Goal: Transaction & Acquisition: Purchase product/service

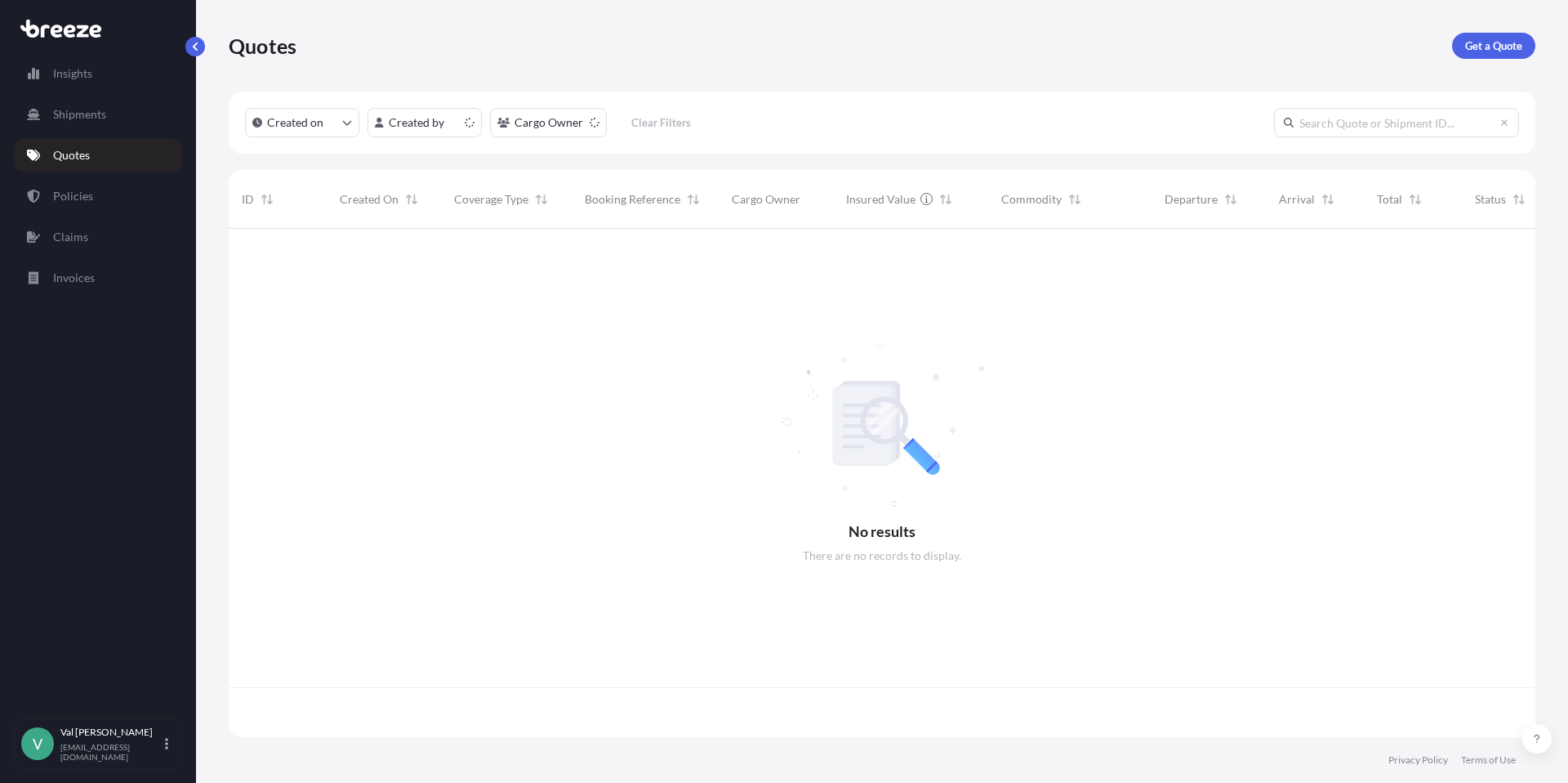
scroll to position [505, 1295]
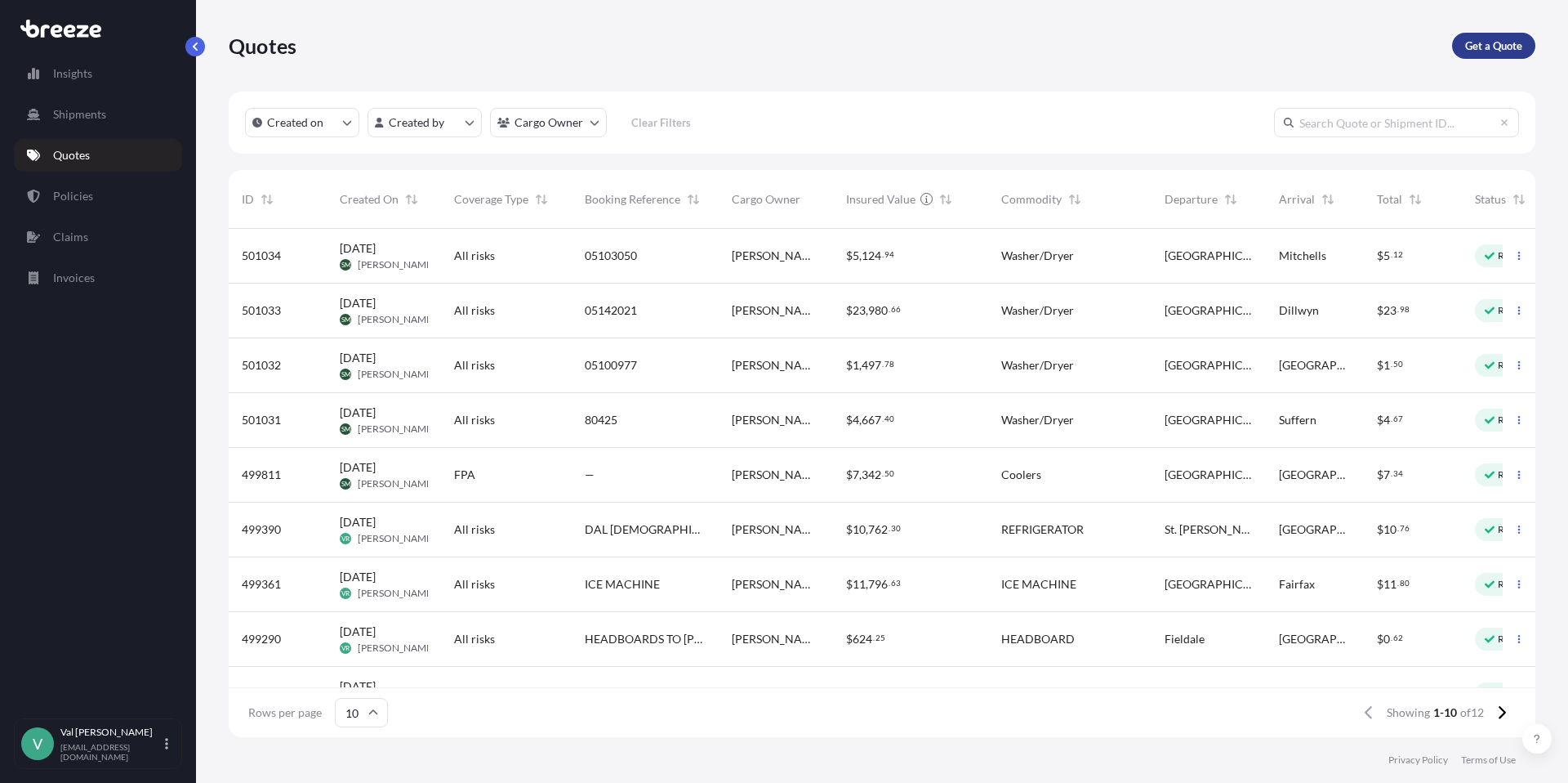
click at [1478, 45] on p "Get a Quote" at bounding box center [1493, 45] width 57 height 16
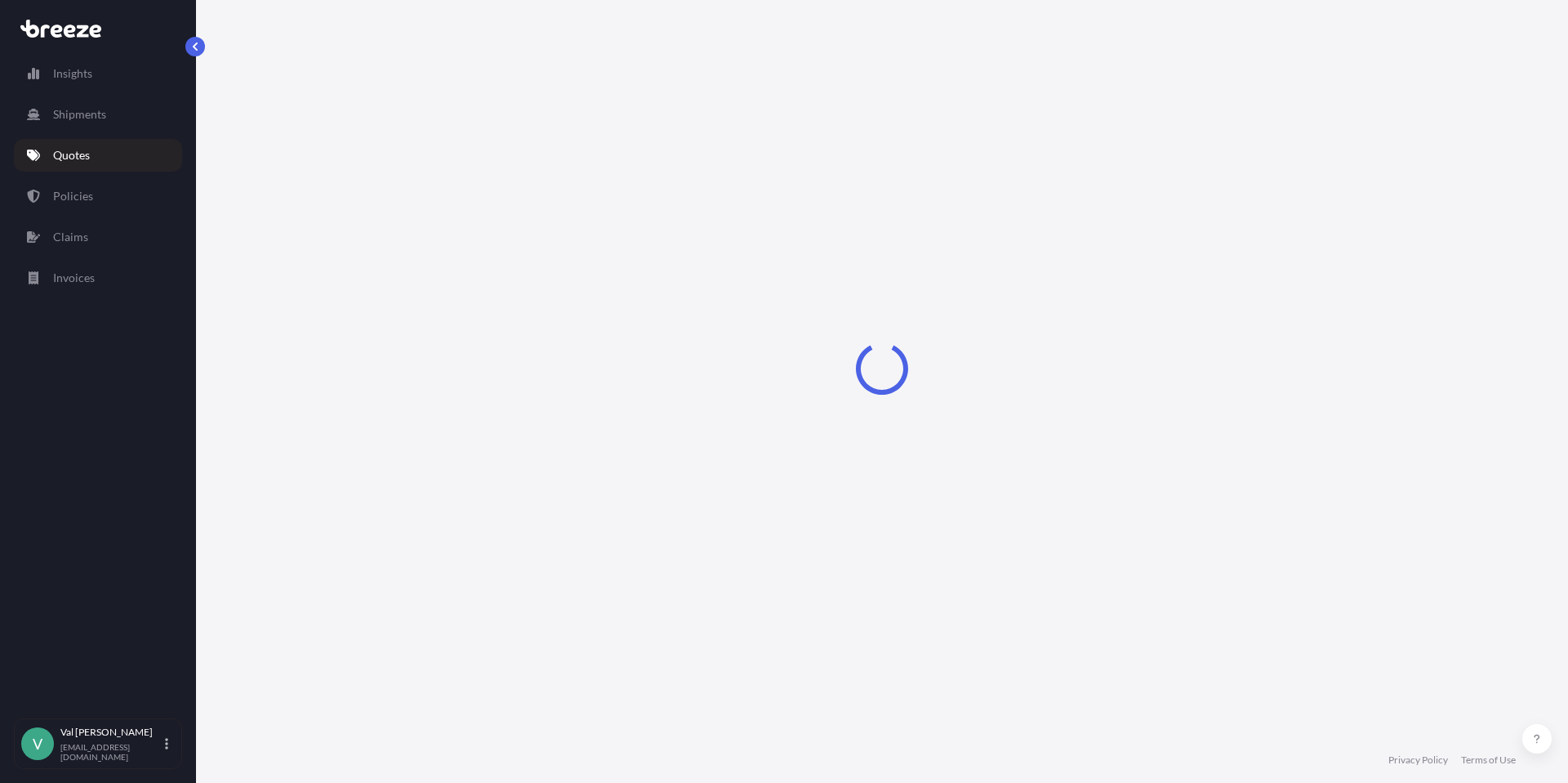
select select "Sea"
select select "1"
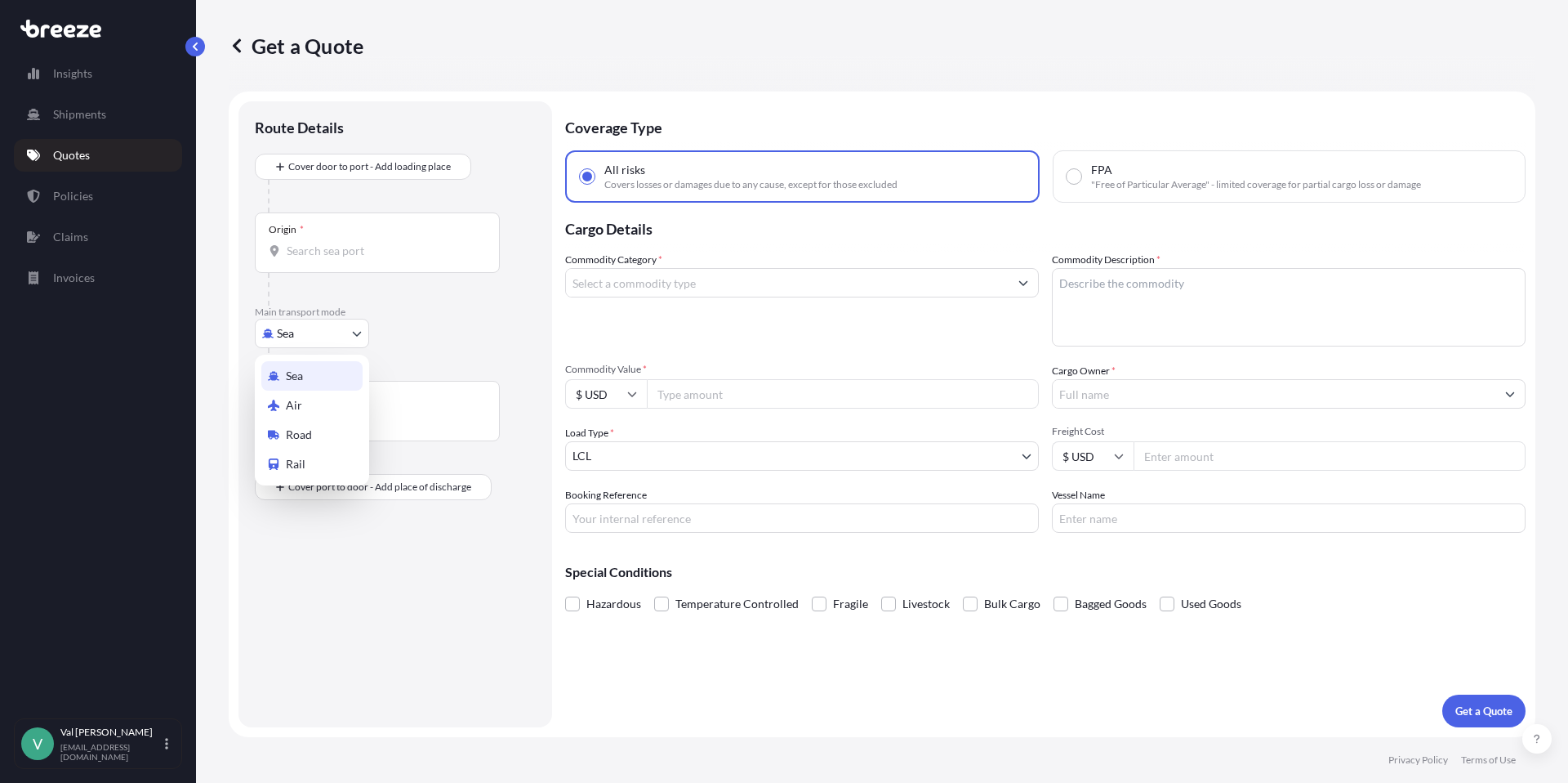
click at [310, 331] on body "Insights Shipments Quotes Policies Claims Invoices V [PERSON_NAME] [PERSON_NAME…" at bounding box center [784, 391] width 1568 height 783
click at [325, 432] on div "Road" at bounding box center [312, 434] width 101 height 30
select select "Road"
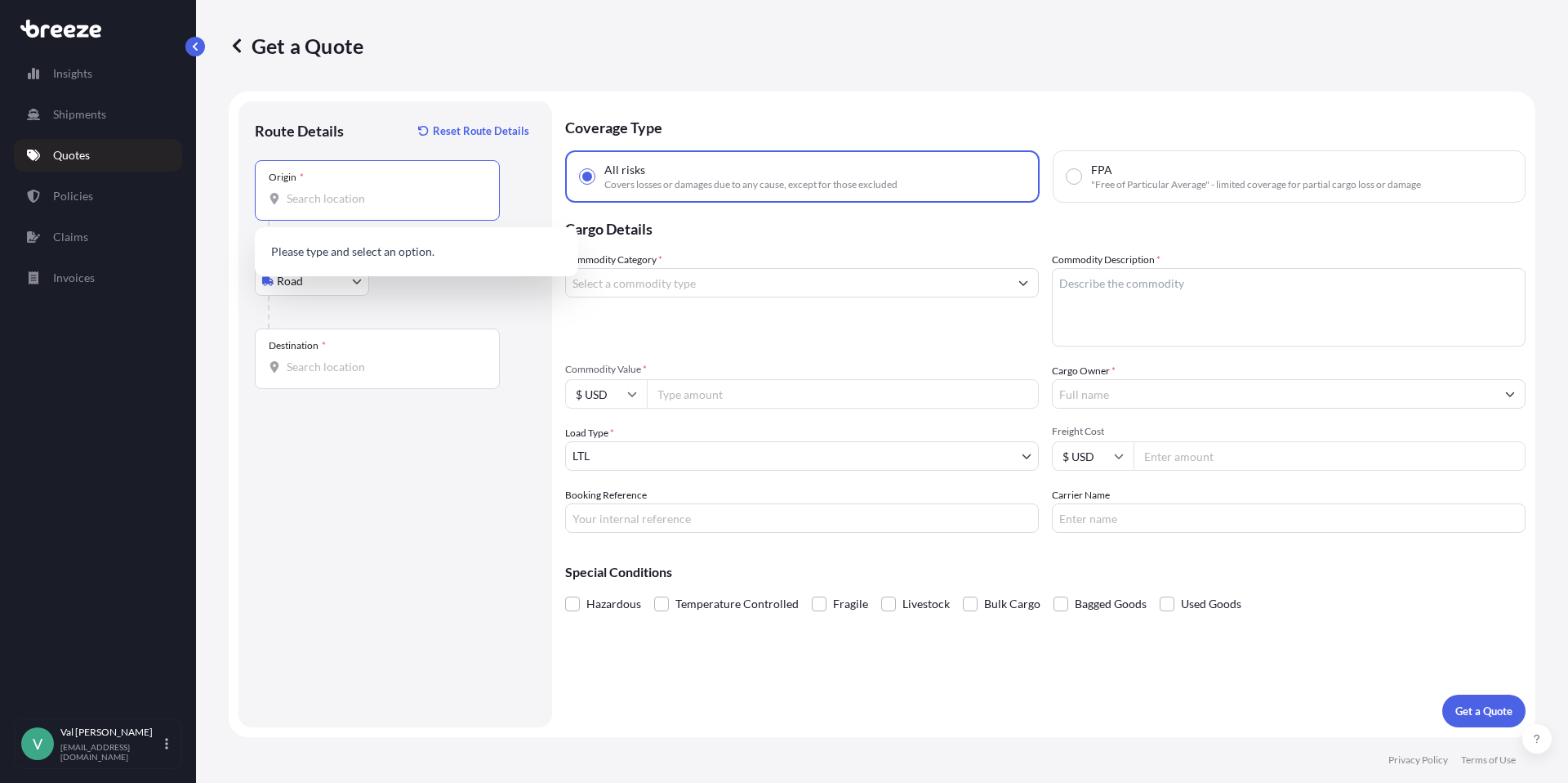
click at [349, 205] on input "Origin *" at bounding box center [383, 198] width 193 height 16
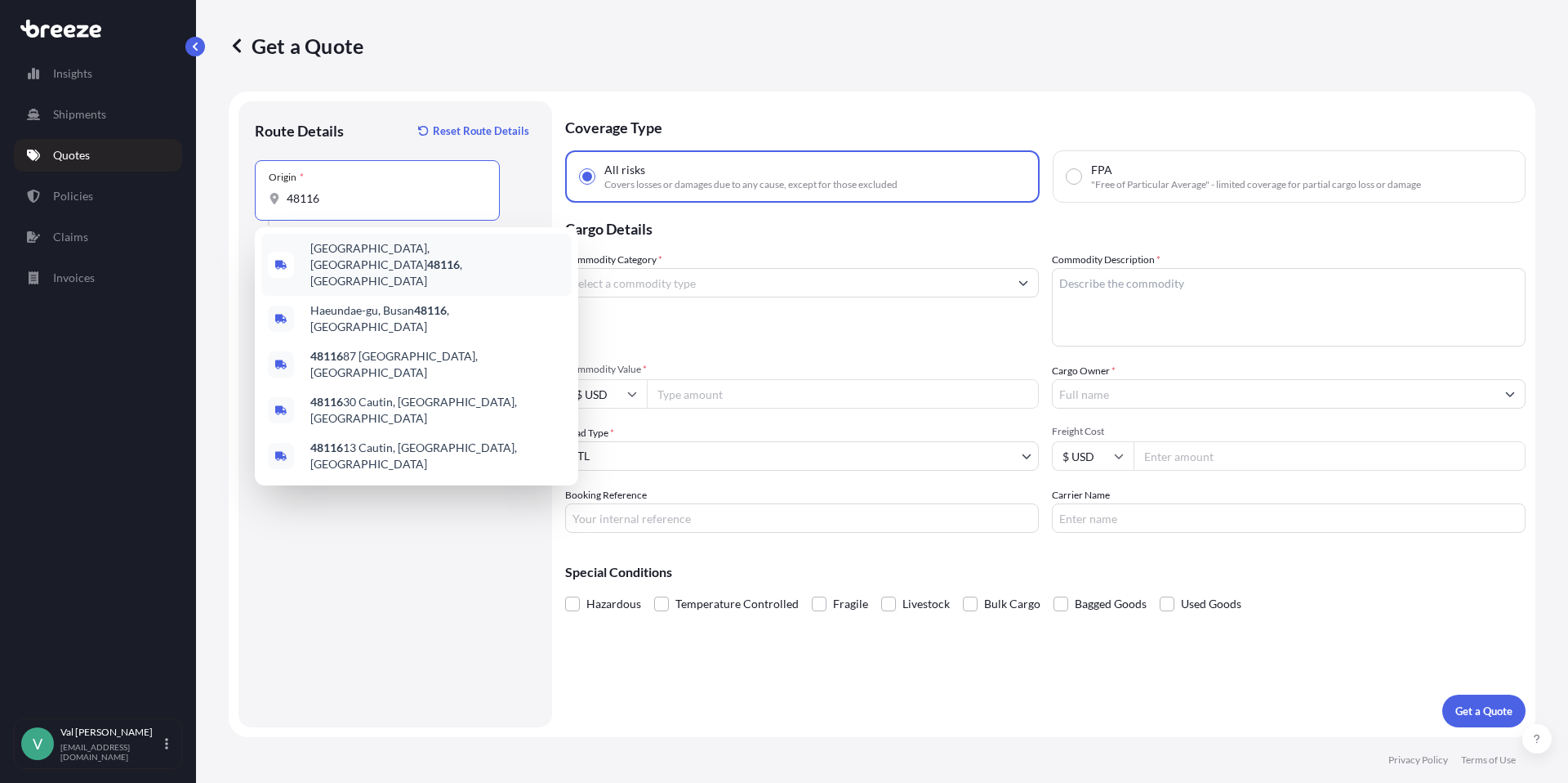
click at [357, 253] on span "[GEOGRAPHIC_DATA] , [GEOGRAPHIC_DATA]" at bounding box center [437, 264] width 255 height 49
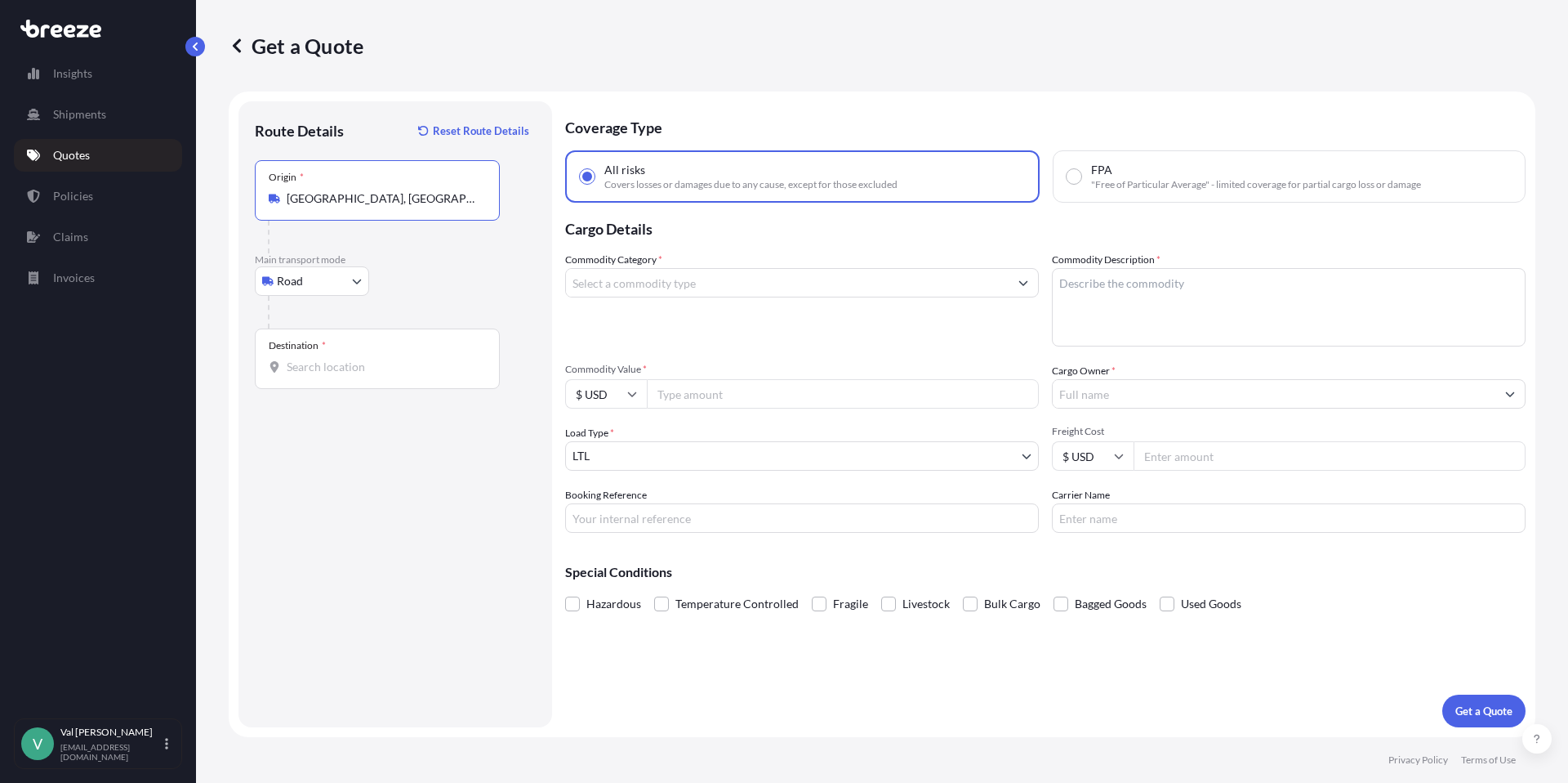
type input "[GEOGRAPHIC_DATA], [GEOGRAPHIC_DATA]"
click at [343, 369] on input "Destination *" at bounding box center [383, 367] width 193 height 16
click at [373, 417] on span "[GEOGRAPHIC_DATA], AB T2E 6W5, [GEOGRAPHIC_DATA]" at bounding box center [437, 425] width 255 height 33
type input "[GEOGRAPHIC_DATA], AB T2E 6W5, [GEOGRAPHIC_DATA]"
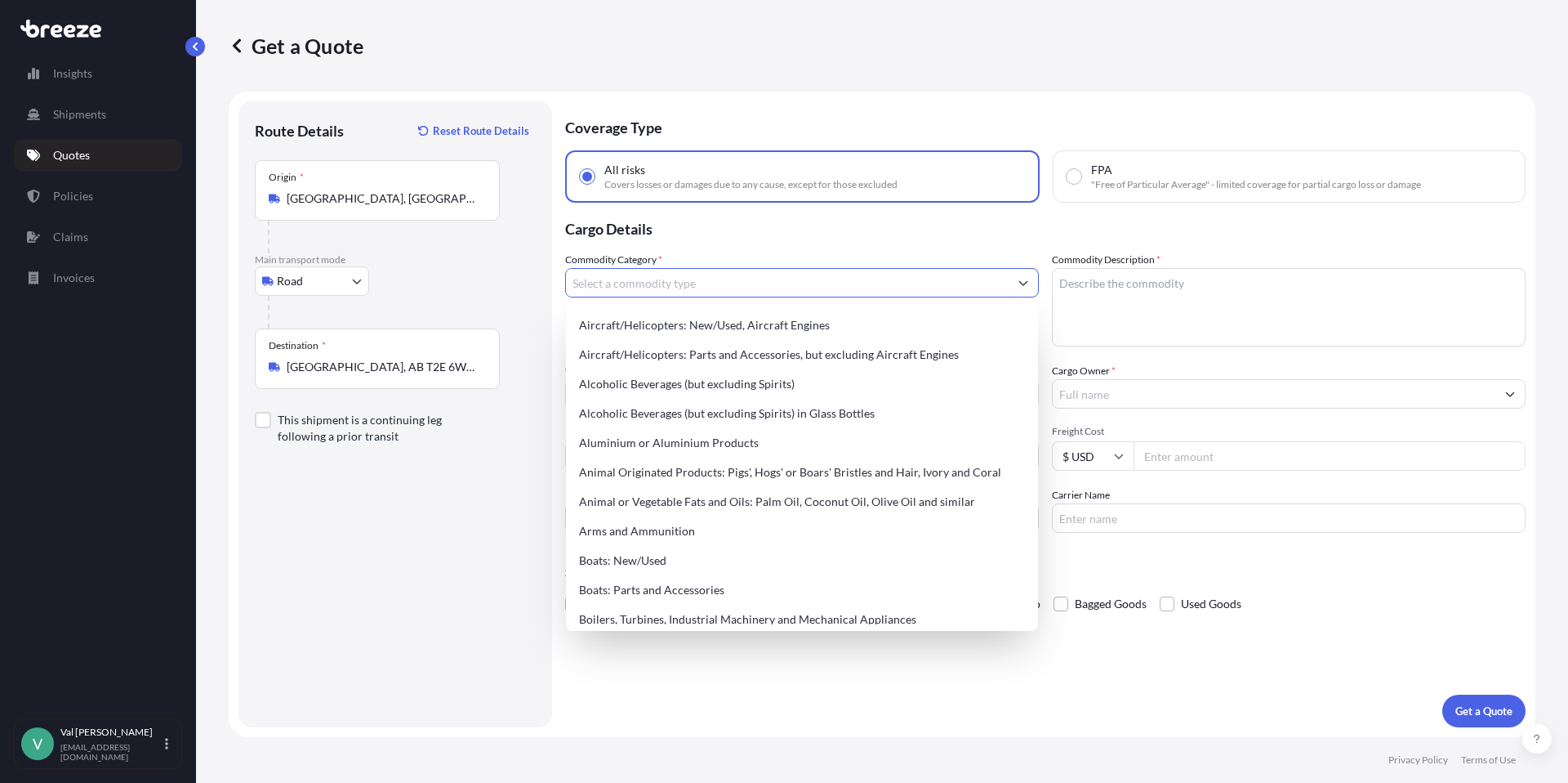
click at [611, 284] on input "Commodity Category *" at bounding box center [787, 282] width 443 height 30
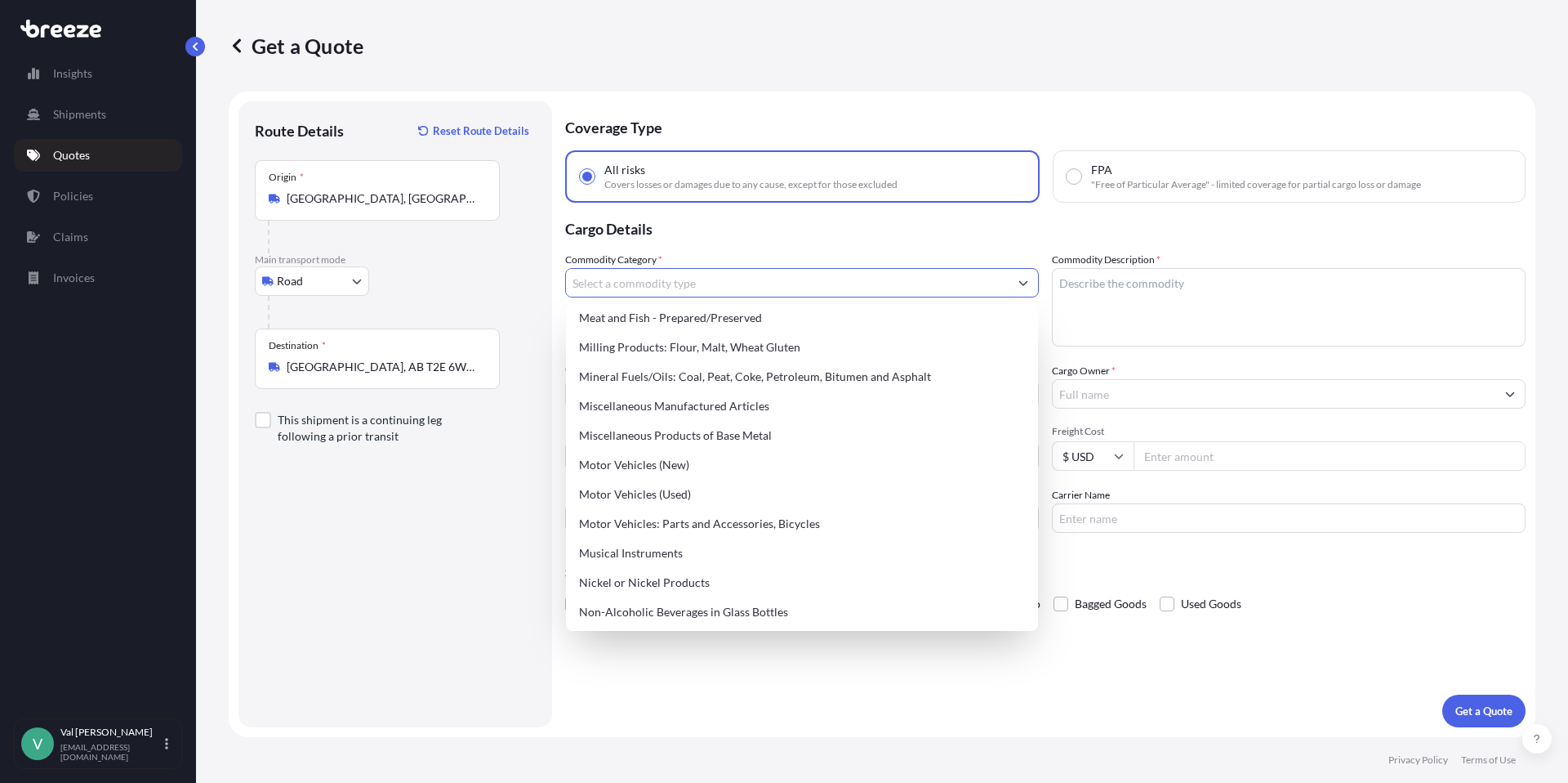
scroll to position [2275, 0]
click at [686, 404] on div "Miscellaneous Manufactured Articles" at bounding box center [802, 405] width 459 height 30
type input "Miscellaneous Manufactured Articles"
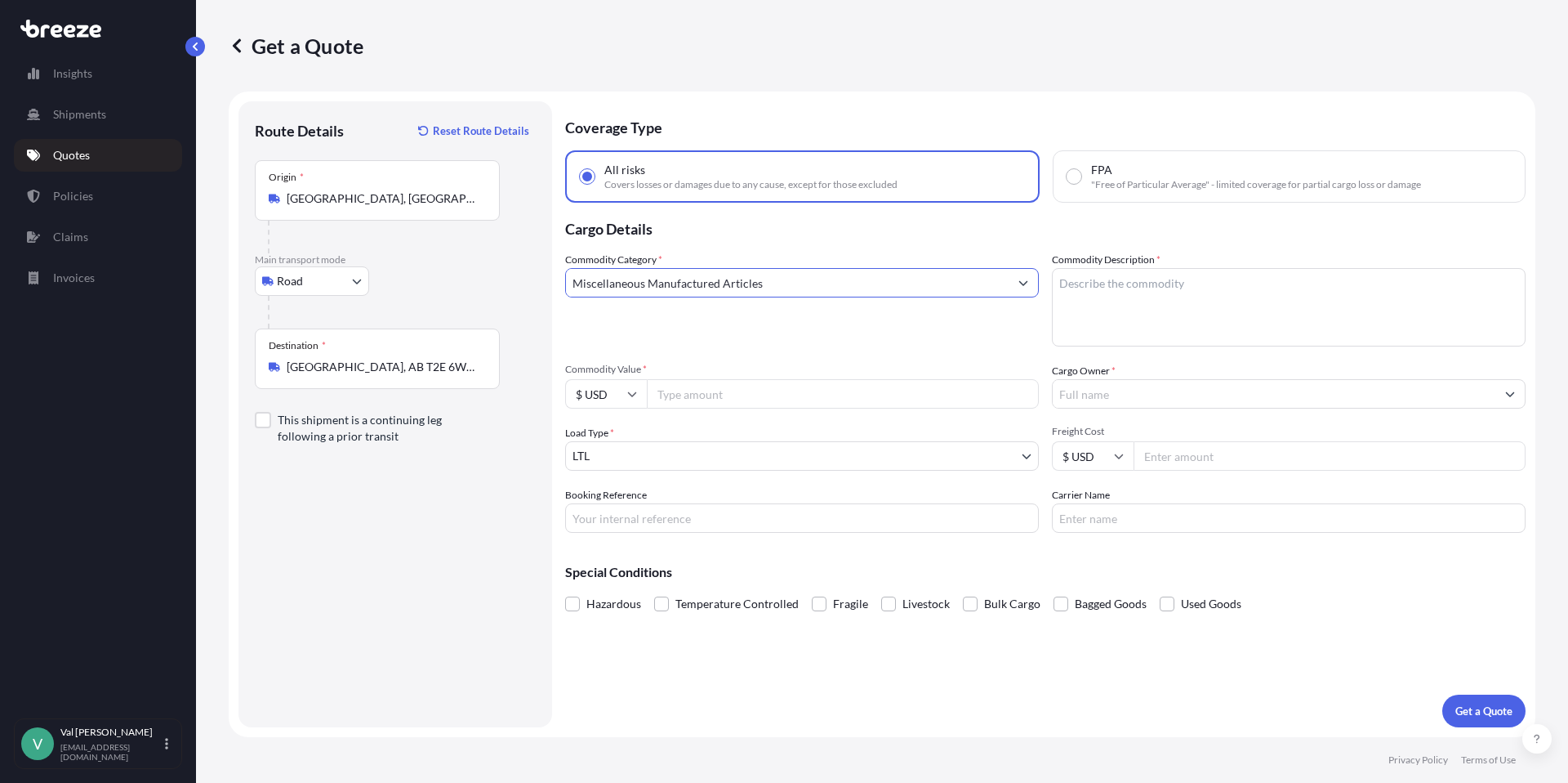
click at [684, 392] on input "Commodity Value *" at bounding box center [842, 394] width 392 height 30
type input "13177.50"
click at [651, 518] on input "Booking Reference" at bounding box center [802, 518] width 474 height 30
drag, startPoint x: 582, startPoint y: 519, endPoint x: 561, endPoint y: 518, distance: 21.0
click at [562, 519] on form "Route Details Reset Route Details Place of loading Road Road Rail Origin * [GEO…" at bounding box center [883, 414] width 1307 height 645
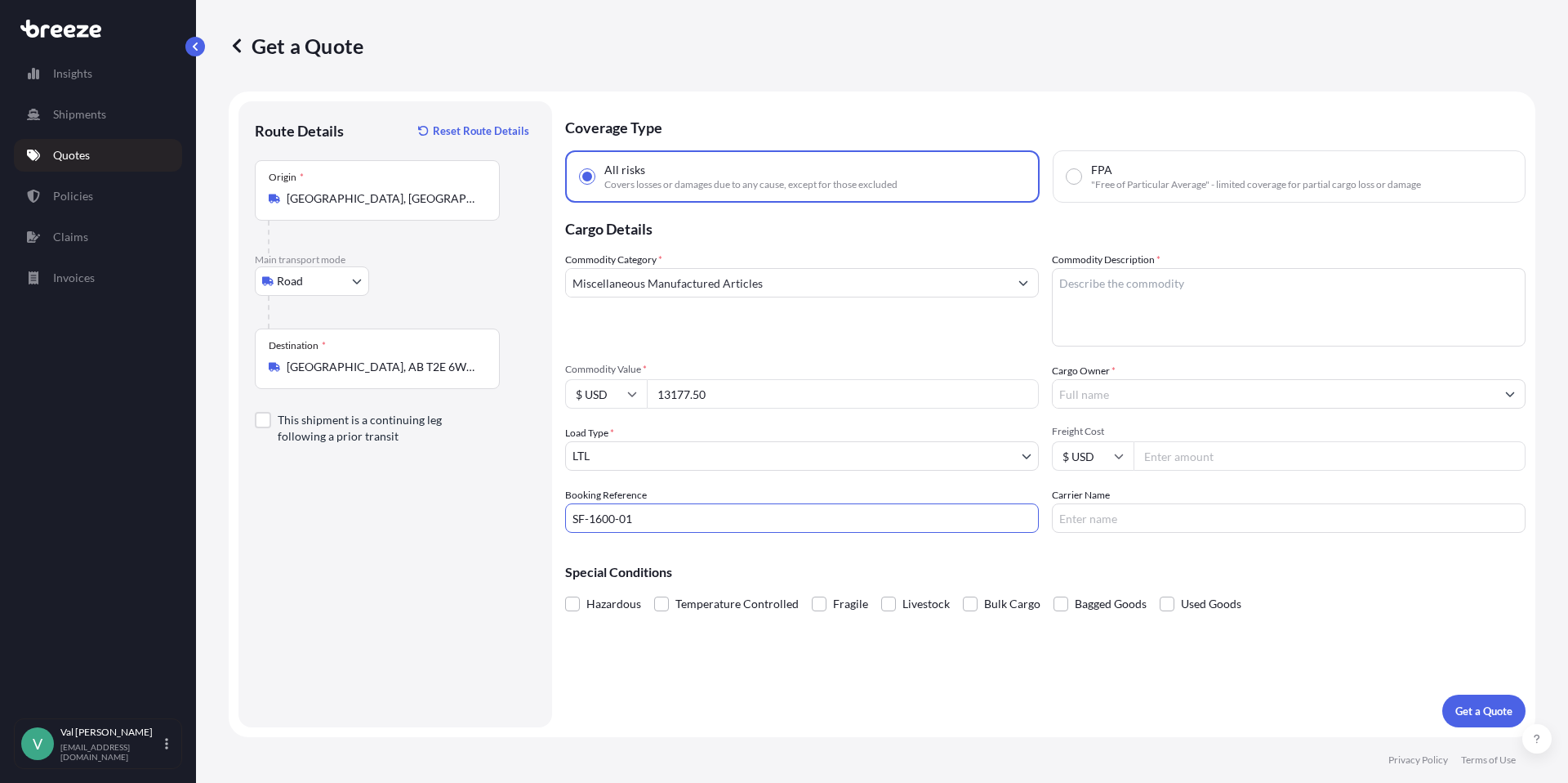
type input "SF-1600-01"
click at [1168, 299] on textarea "Commodity Description *" at bounding box center [1289, 306] width 474 height 78
type textarea "TURBOCHEF"
click at [1145, 392] on input "Cargo Owner *" at bounding box center [1274, 394] width 443 height 30
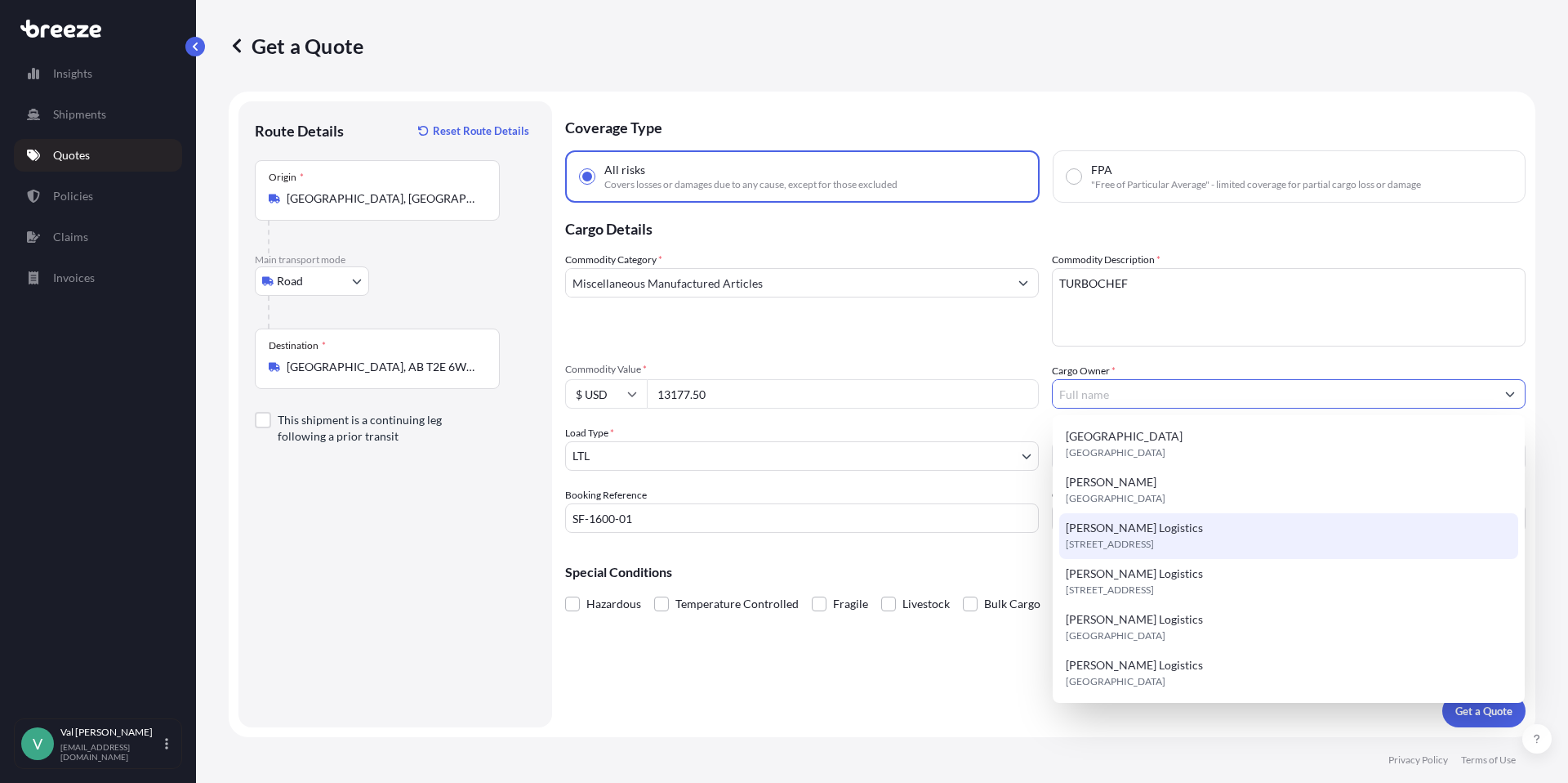
click at [1125, 532] on span "[PERSON_NAME] Logistics" at bounding box center [1134, 528] width 138 height 16
type input "[PERSON_NAME] Logistics"
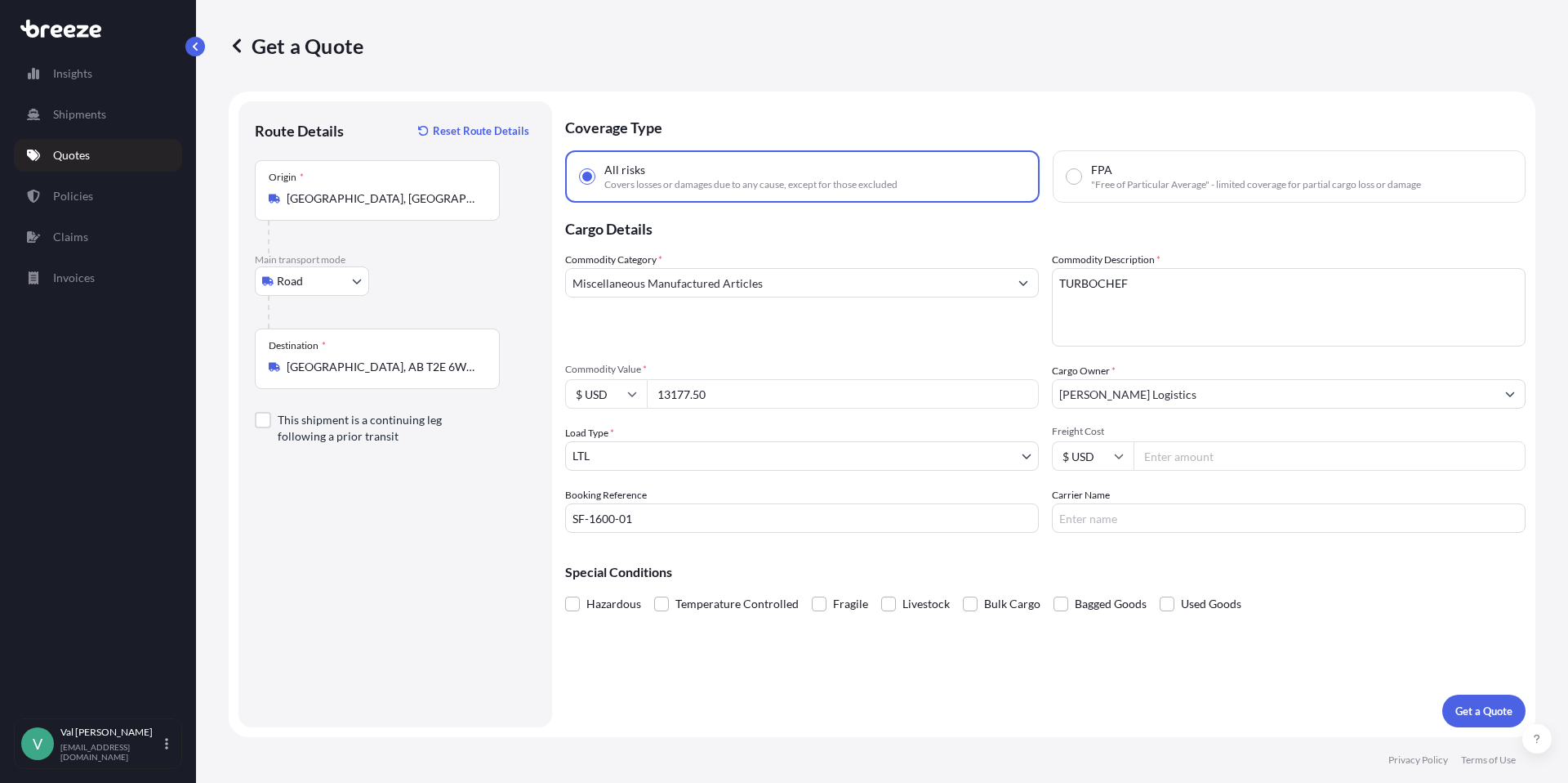
click at [1184, 455] on input "Freight Cost" at bounding box center [1329, 456] width 392 height 30
type input "304.68"
click at [1170, 512] on input "Carrier Name" at bounding box center [1289, 518] width 474 height 30
type input "TFORCE"
click at [1474, 706] on p "Get a Quote" at bounding box center [1483, 711] width 57 height 16
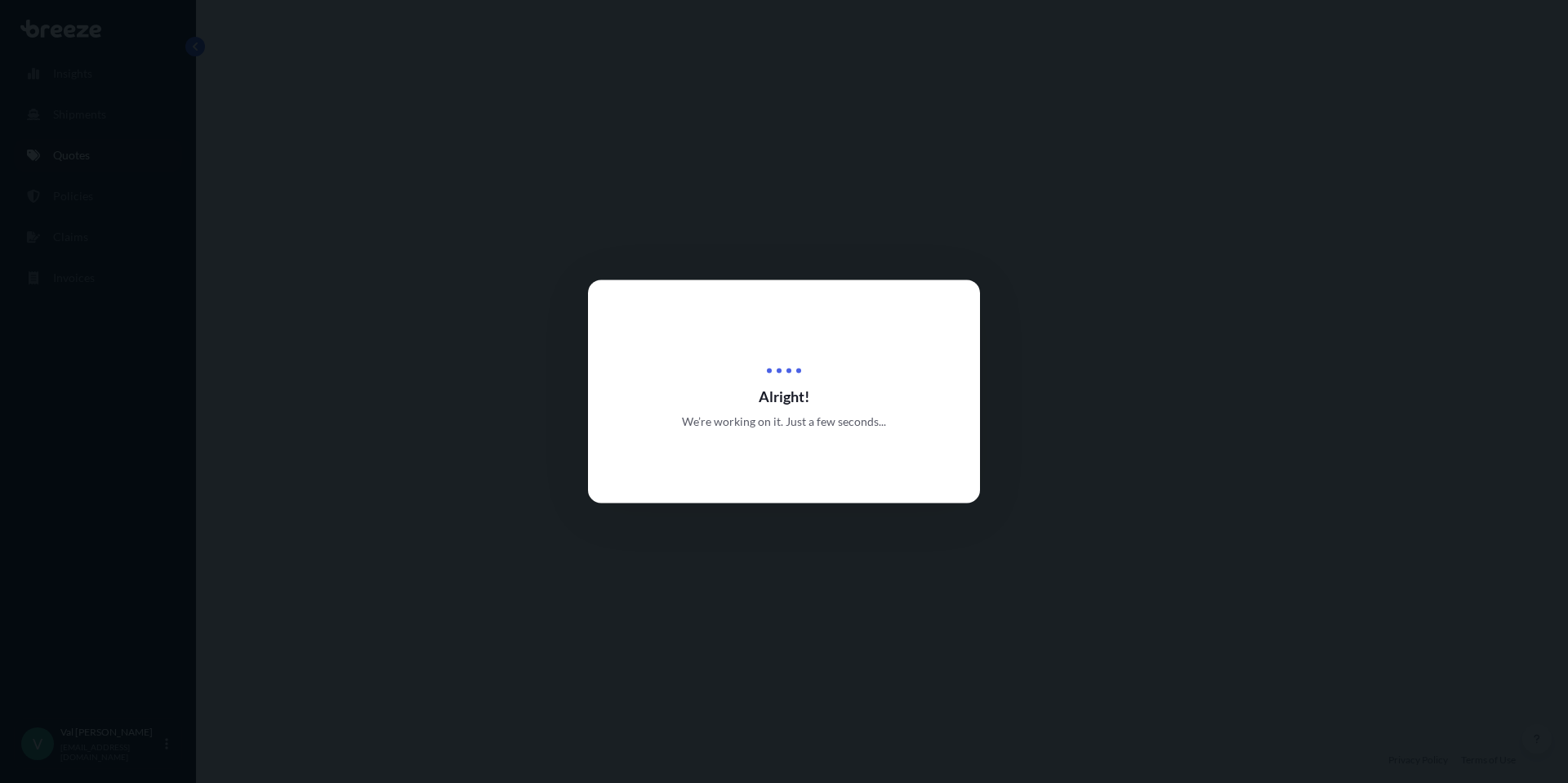
select select "Road"
select select "1"
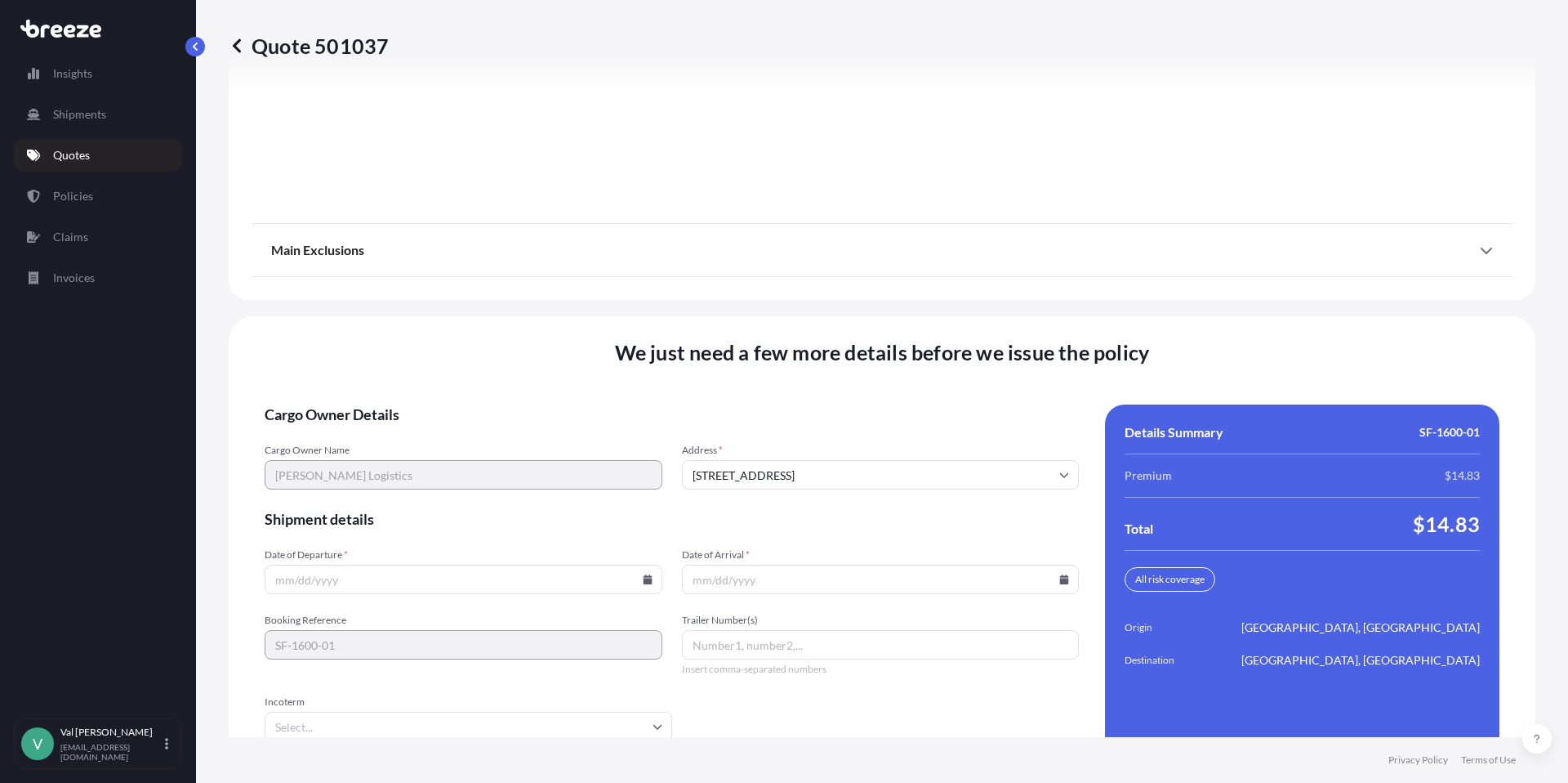
scroll to position [2071, 0]
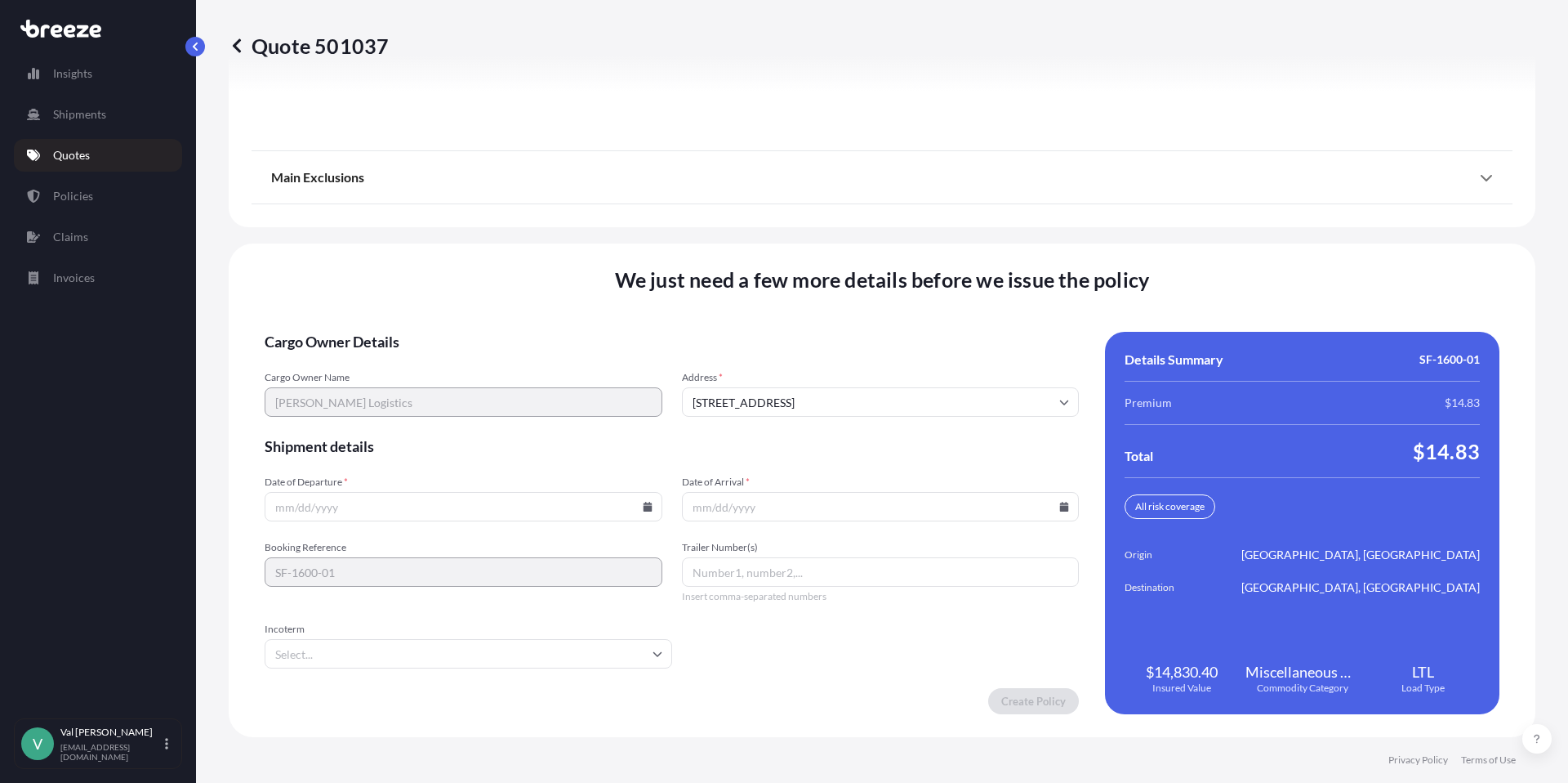
click at [557, 502] on input "Date of Departure *" at bounding box center [463, 507] width 398 height 30
click at [643, 506] on icon at bounding box center [647, 507] width 9 height 10
click at [460, 325] on button "9" at bounding box center [461, 329] width 26 height 26
type input "[DATE]"
click at [1060, 509] on icon at bounding box center [1064, 507] width 9 height 10
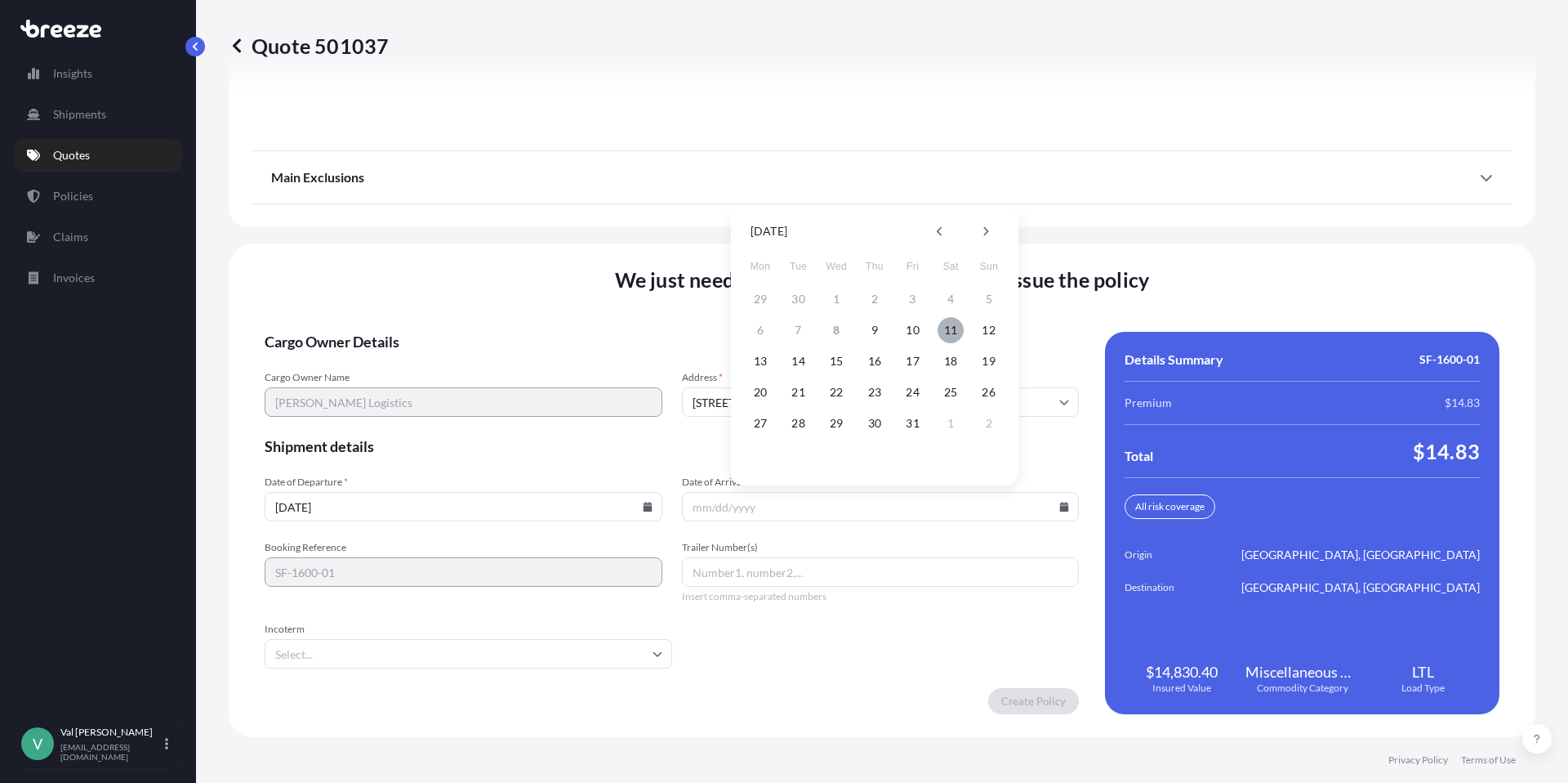
click at [949, 326] on button "11" at bounding box center [950, 329] width 26 height 26
type input "[DATE]"
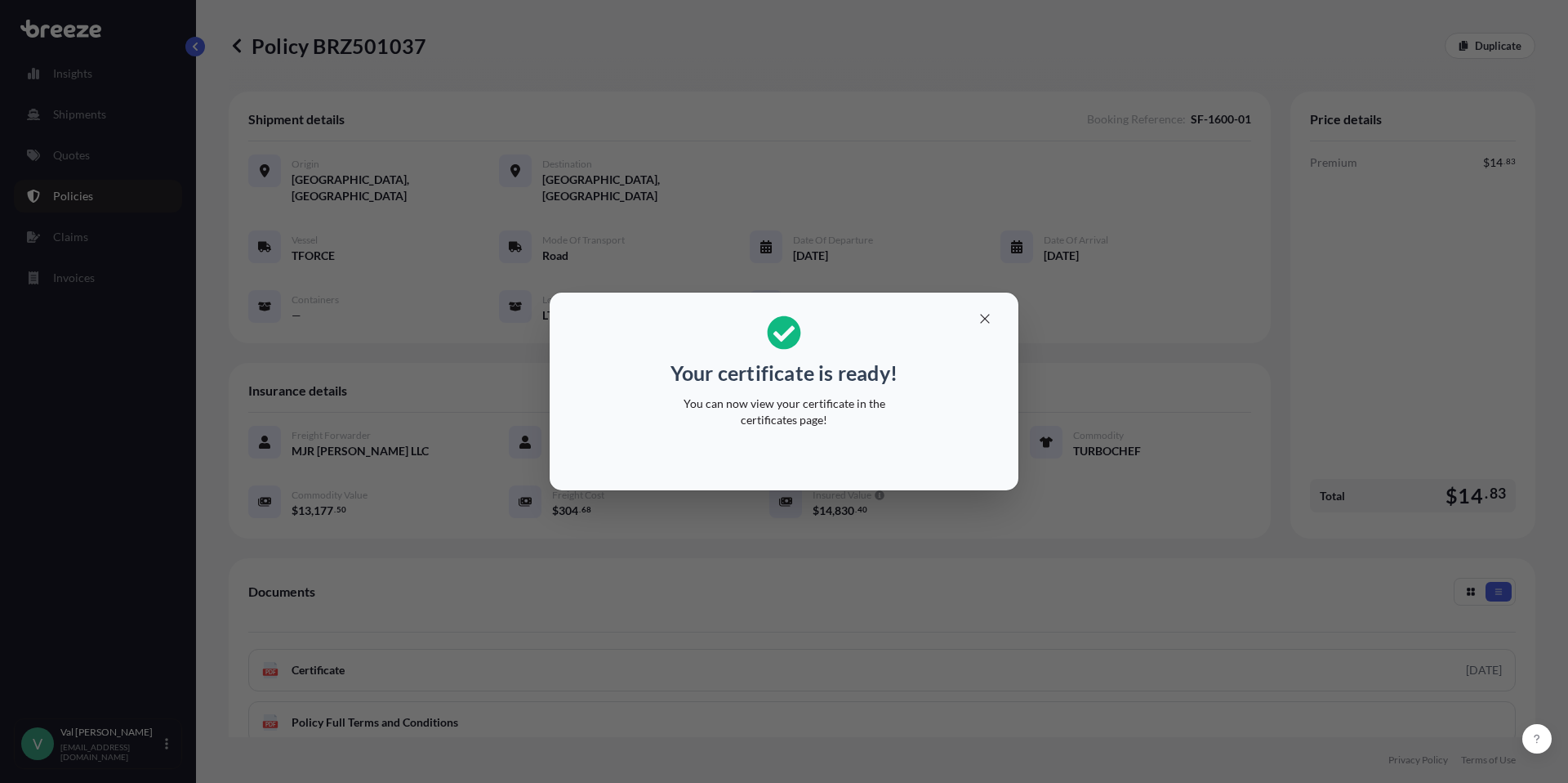
click at [57, 198] on div "Your certificate is ready! You can now view your certificate in the certificate…" at bounding box center [784, 391] width 1568 height 783
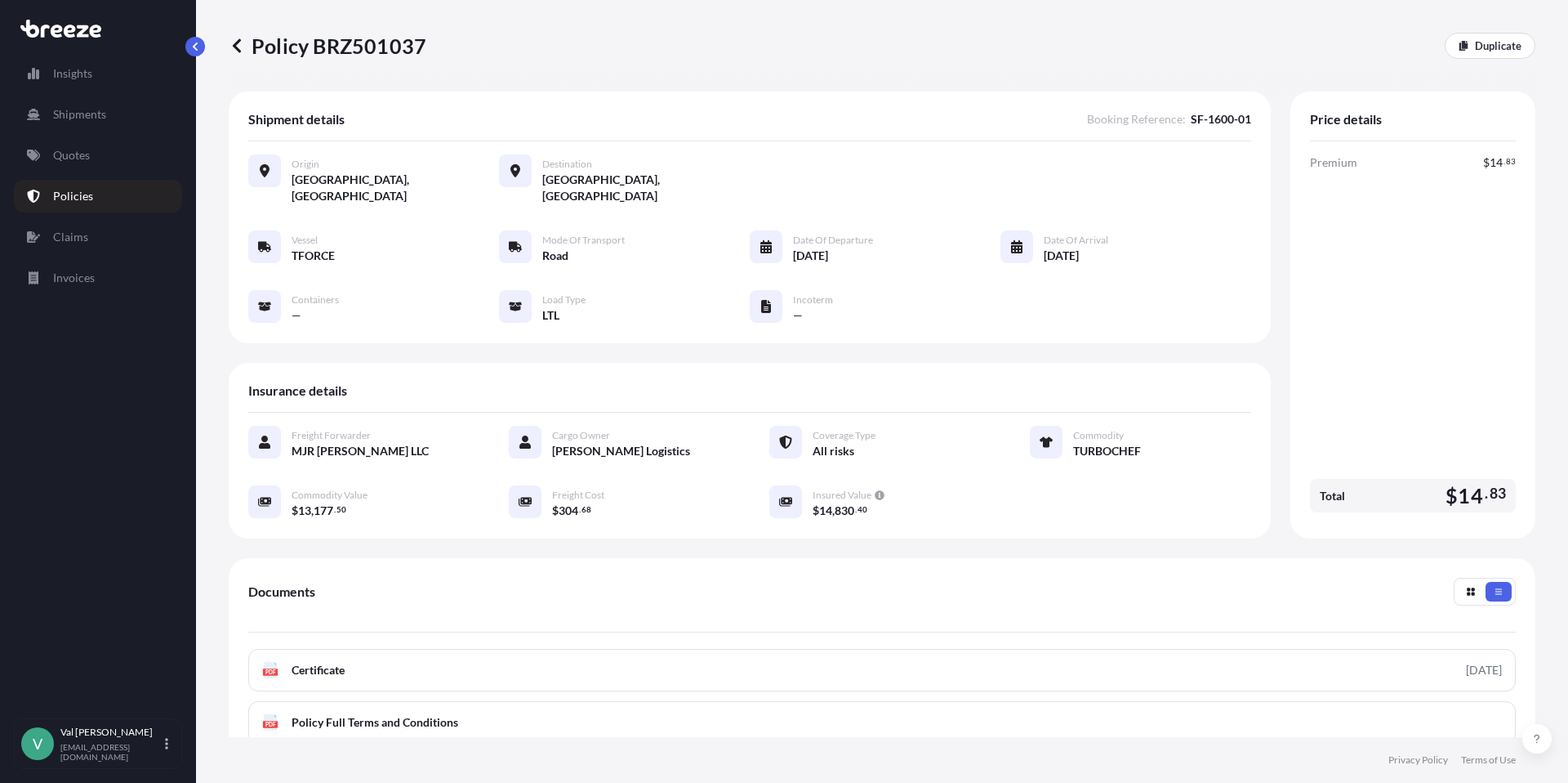
click at [63, 196] on p "Policies" at bounding box center [73, 196] width 40 height 16
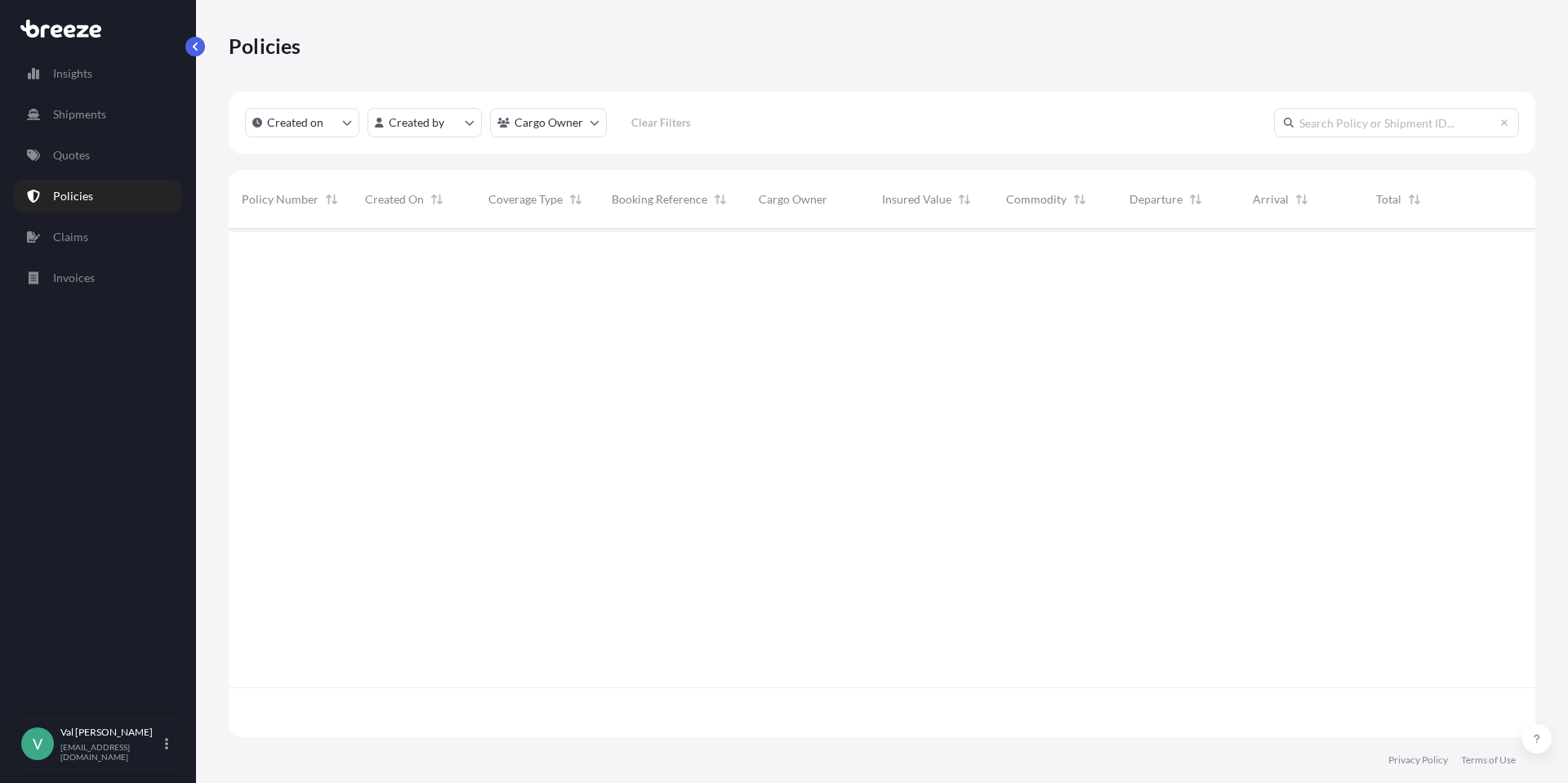
scroll to position [505, 1295]
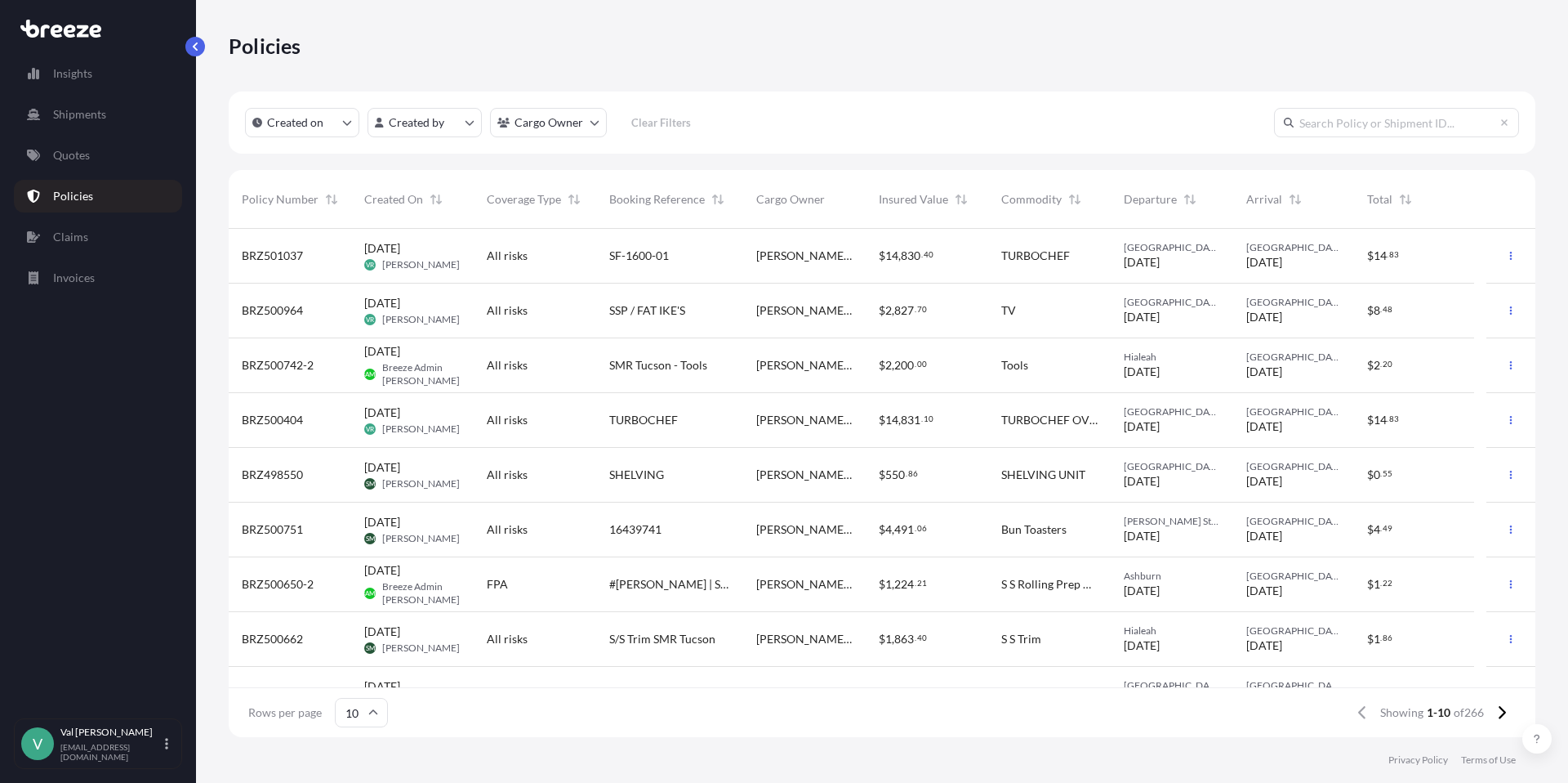
click at [915, 418] on span "831" at bounding box center [911, 420] width 19 height 12
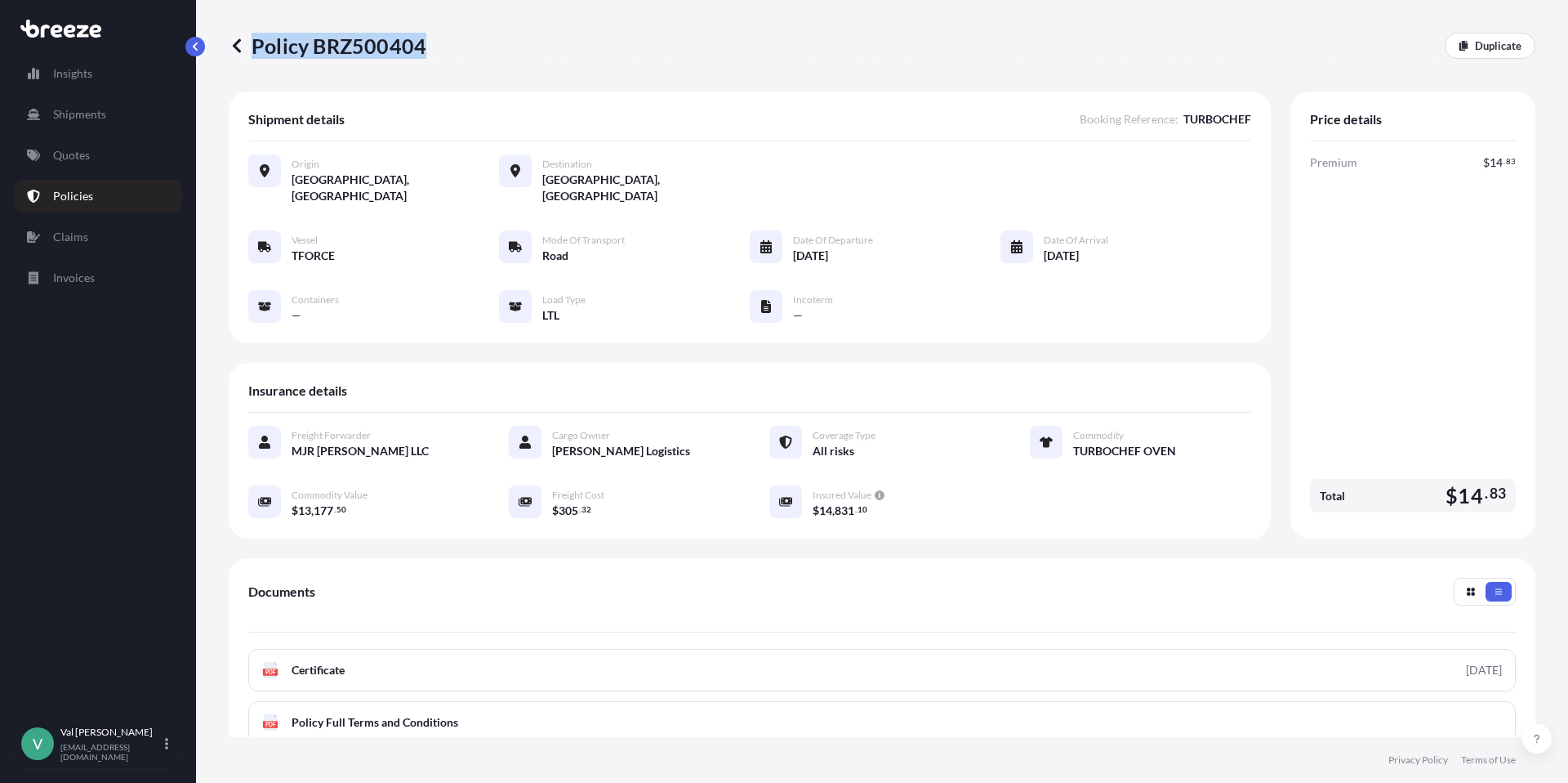
click at [423, 49] on div "Policy BRZ500404 Duplicate" at bounding box center [883, 45] width 1307 height 26
copy p "Policy BRZ500404"
